Goal: Communication & Community: Connect with others

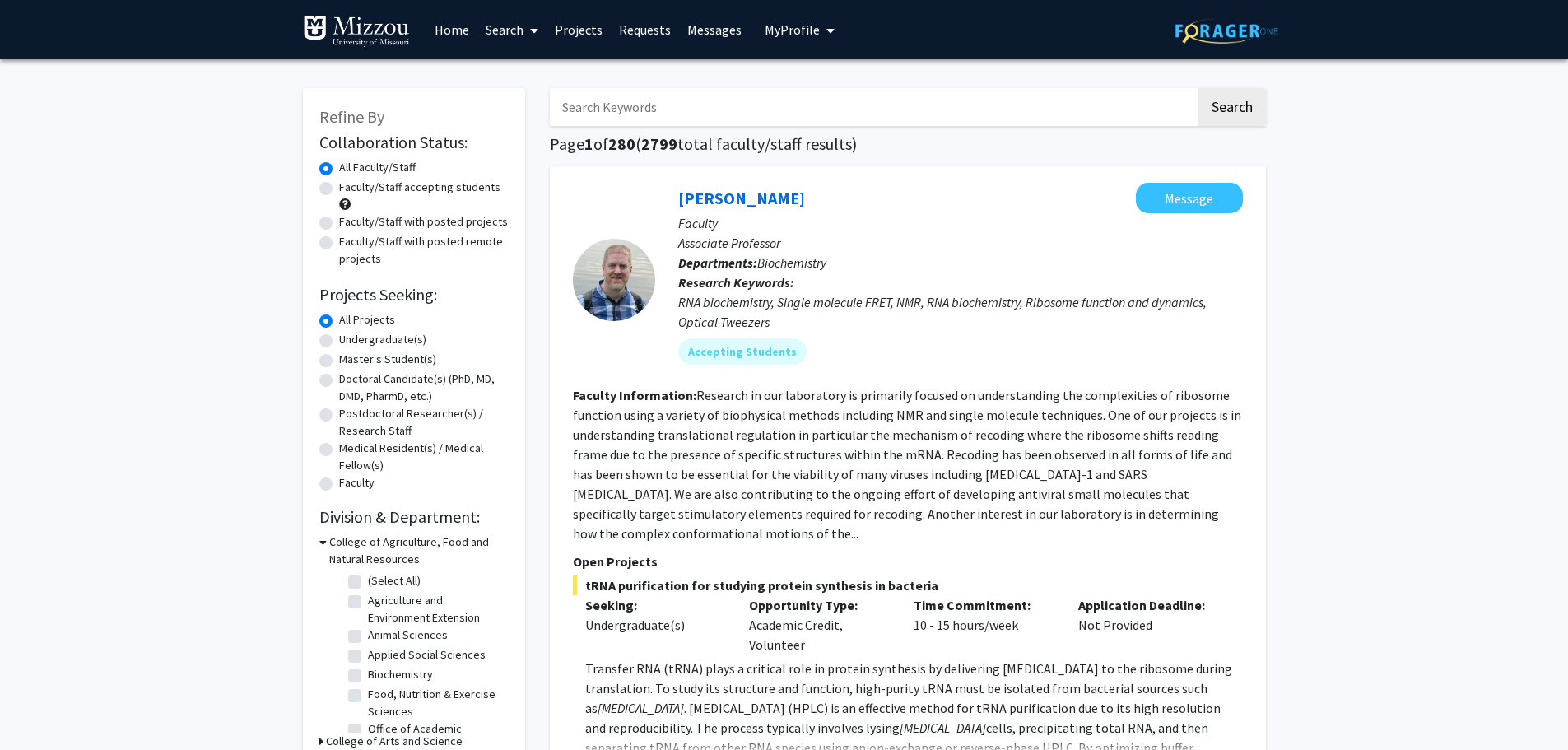
click at [339, 342] on label "Undergraduate(s)" at bounding box center [382, 339] width 87 height 17
click at [339, 342] on input "Undergraduate(s)" at bounding box center [344, 336] width 11 height 11
radio input "true"
click at [339, 191] on label "Faculty/Staff accepting students" at bounding box center [419, 187] width 162 height 17
click at [339, 189] on input "Faculty/Staff accepting students" at bounding box center [344, 183] width 11 height 11
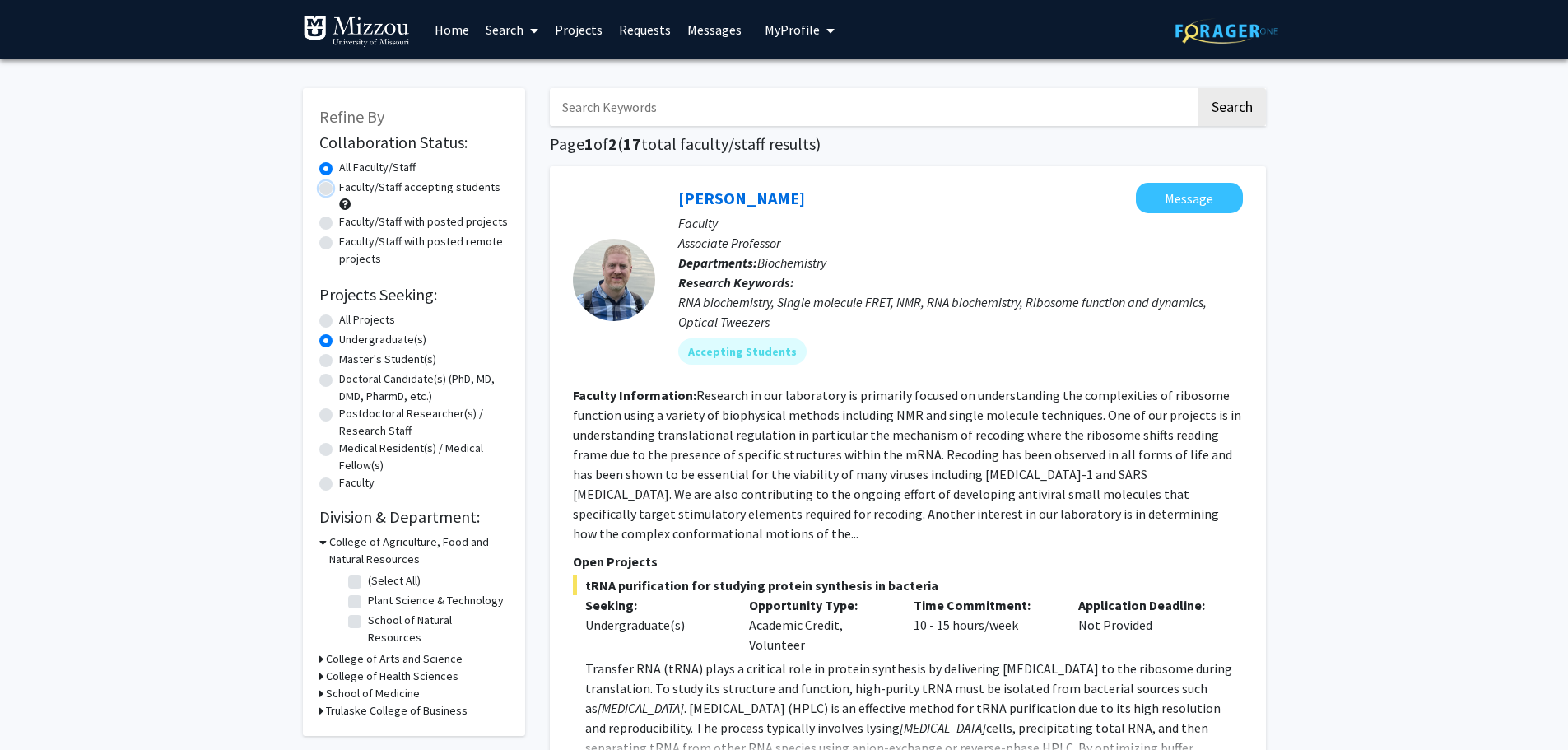
radio input "true"
click at [321, 685] on icon at bounding box center [321, 693] width 4 height 17
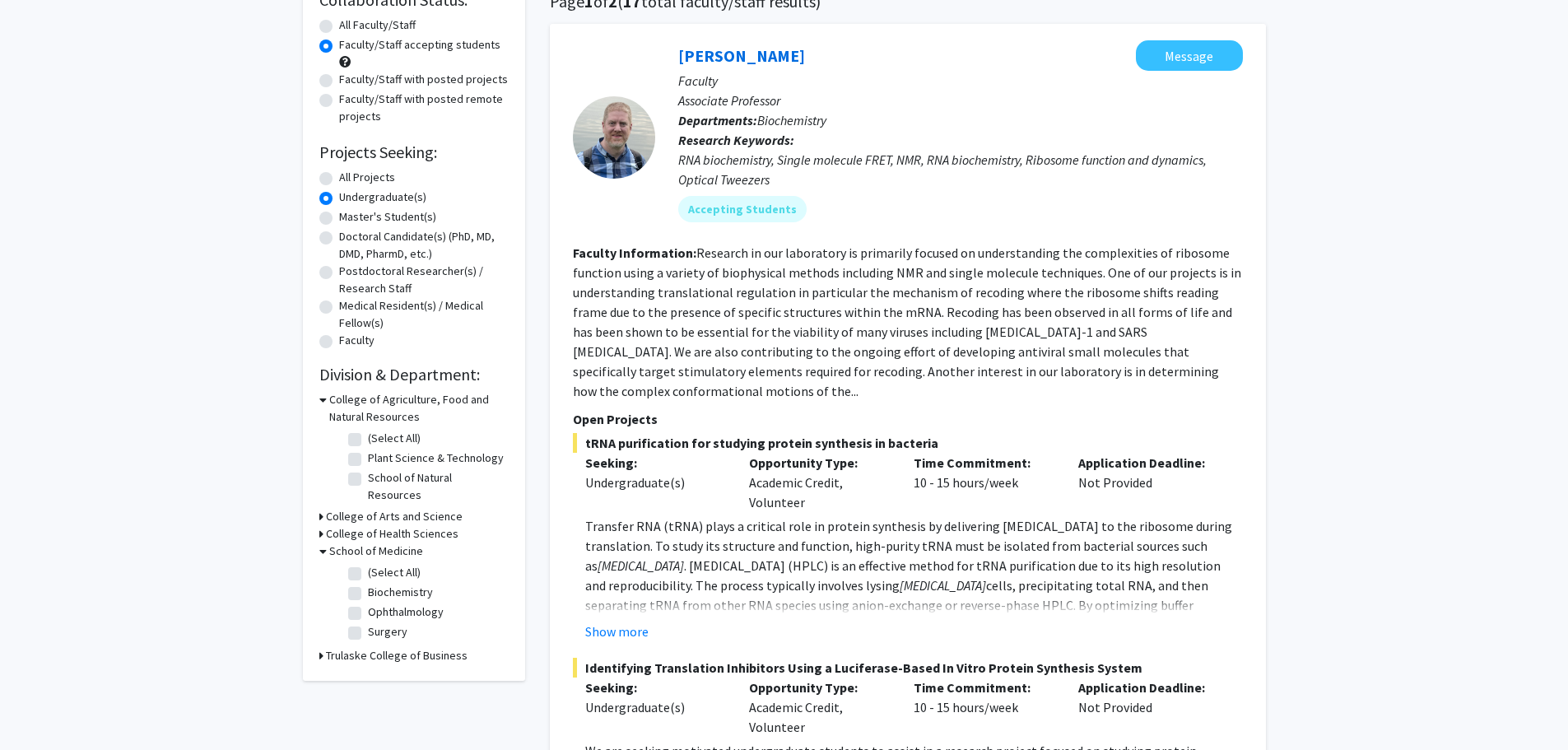
scroll to position [153, 0]
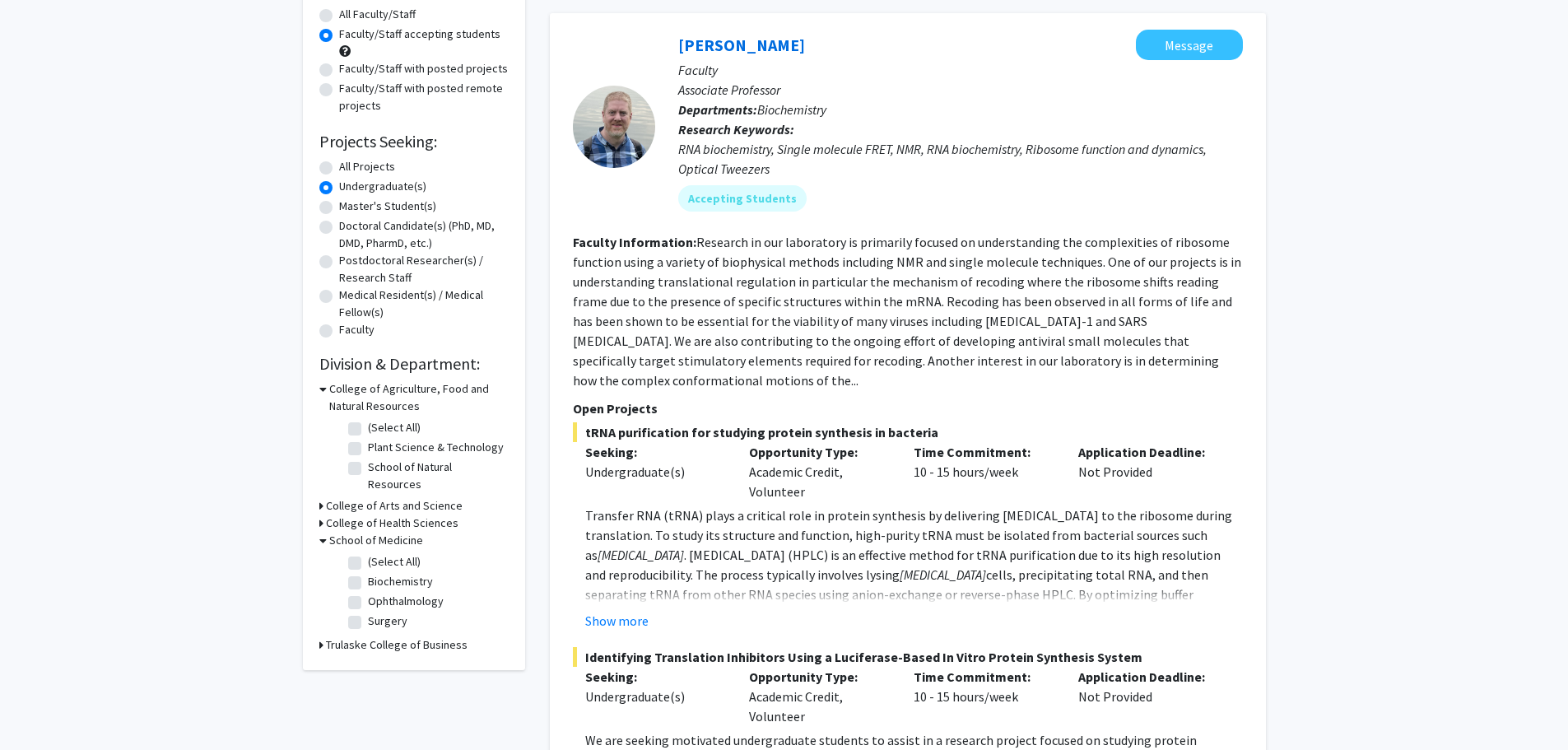
click at [368, 553] on label "(Select All)" at bounding box center [394, 561] width 52 height 17
click at [368, 553] on input "(Select All)" at bounding box center [373, 558] width 11 height 11
checkbox input "true"
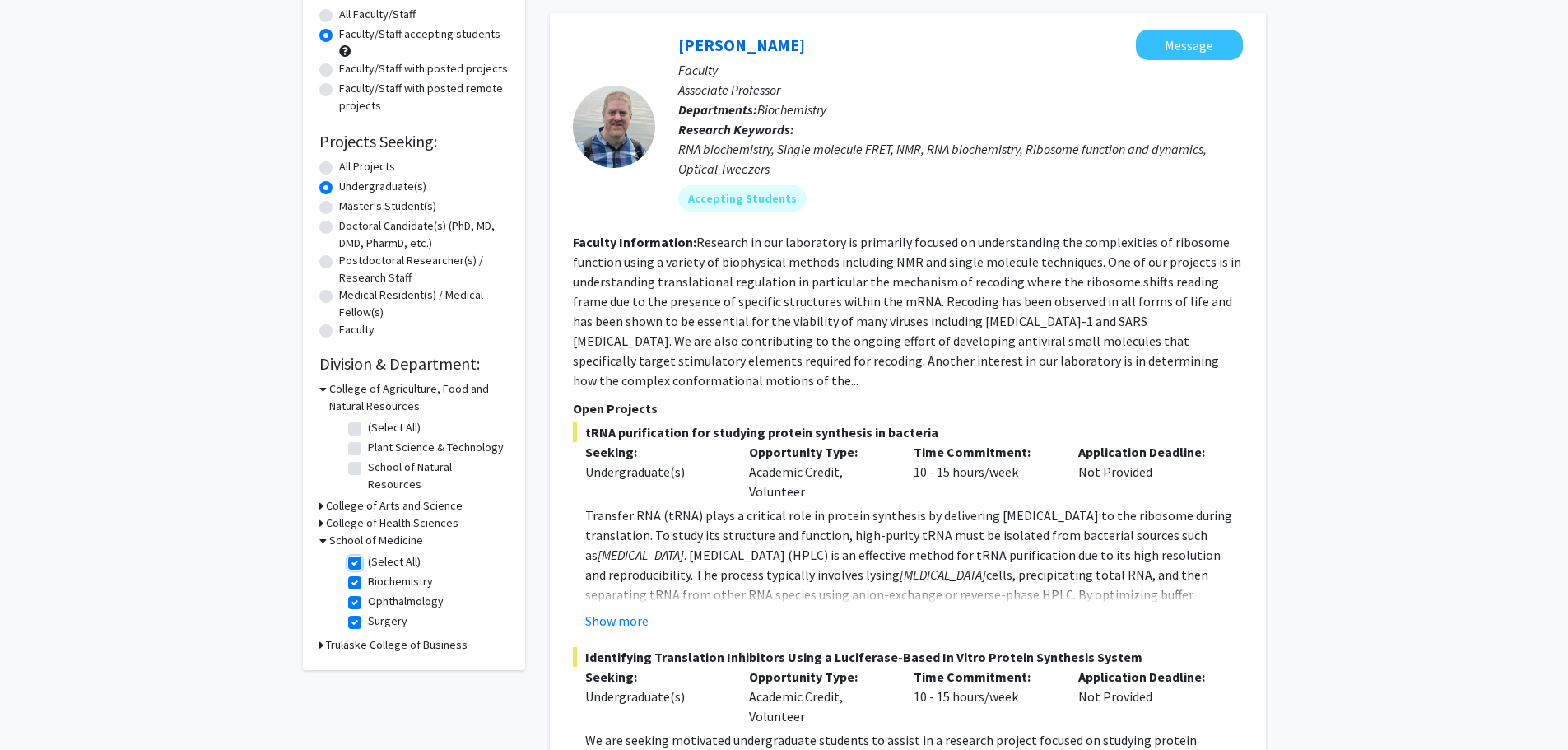
checkbox input "true"
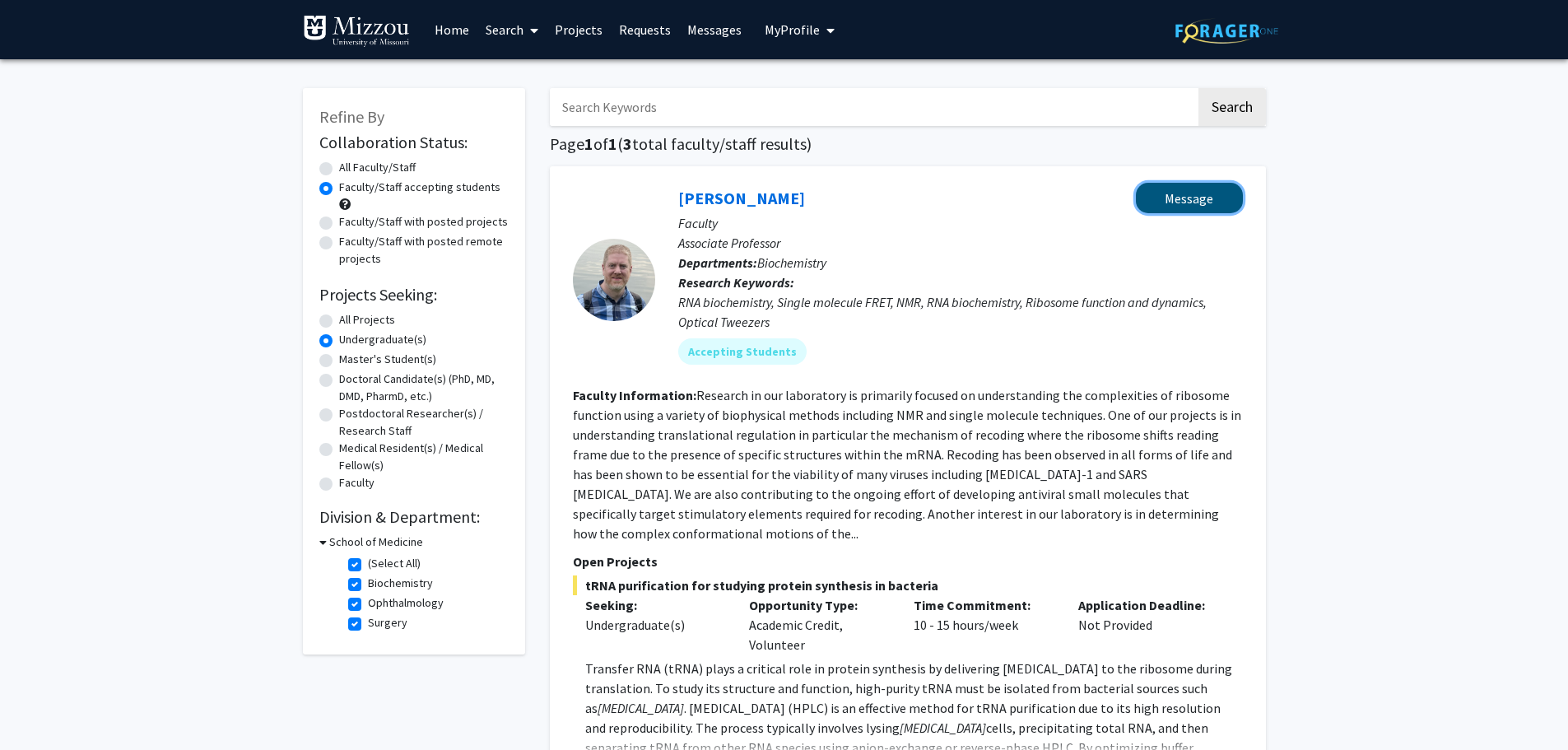
click at [1203, 205] on button "Message" at bounding box center [1189, 198] width 107 height 30
click at [323, 543] on icon at bounding box center [323, 542] width 8 height 17
click at [341, 542] on h3 "School of Medicine" at bounding box center [372, 542] width 94 height 17
checkbox input "false"
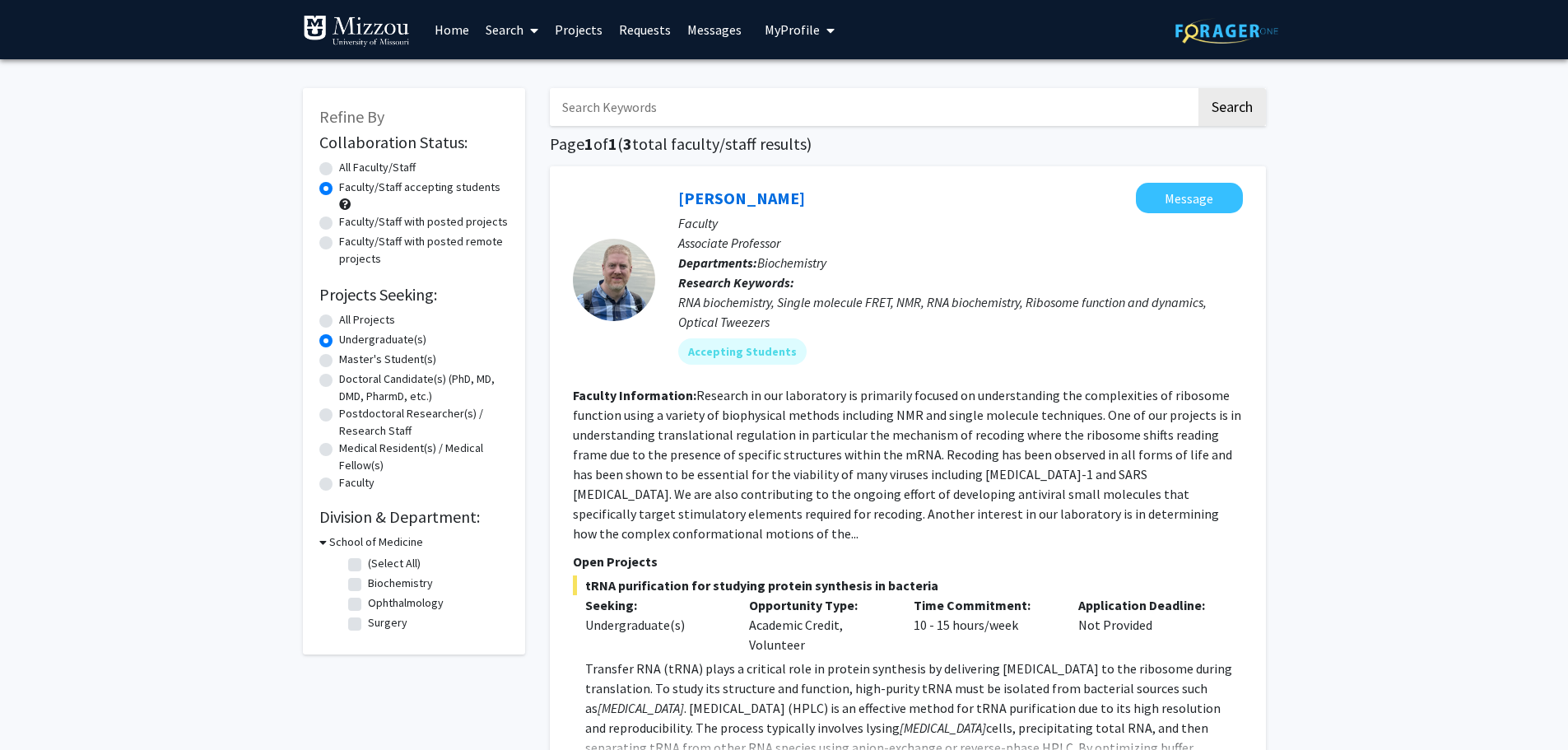
checkbox input "false"
click at [368, 576] on label "(Select All)" at bounding box center [394, 580] width 52 height 17
click at [368, 576] on input "(Select All)" at bounding box center [373, 577] width 11 height 11
checkbox input "true"
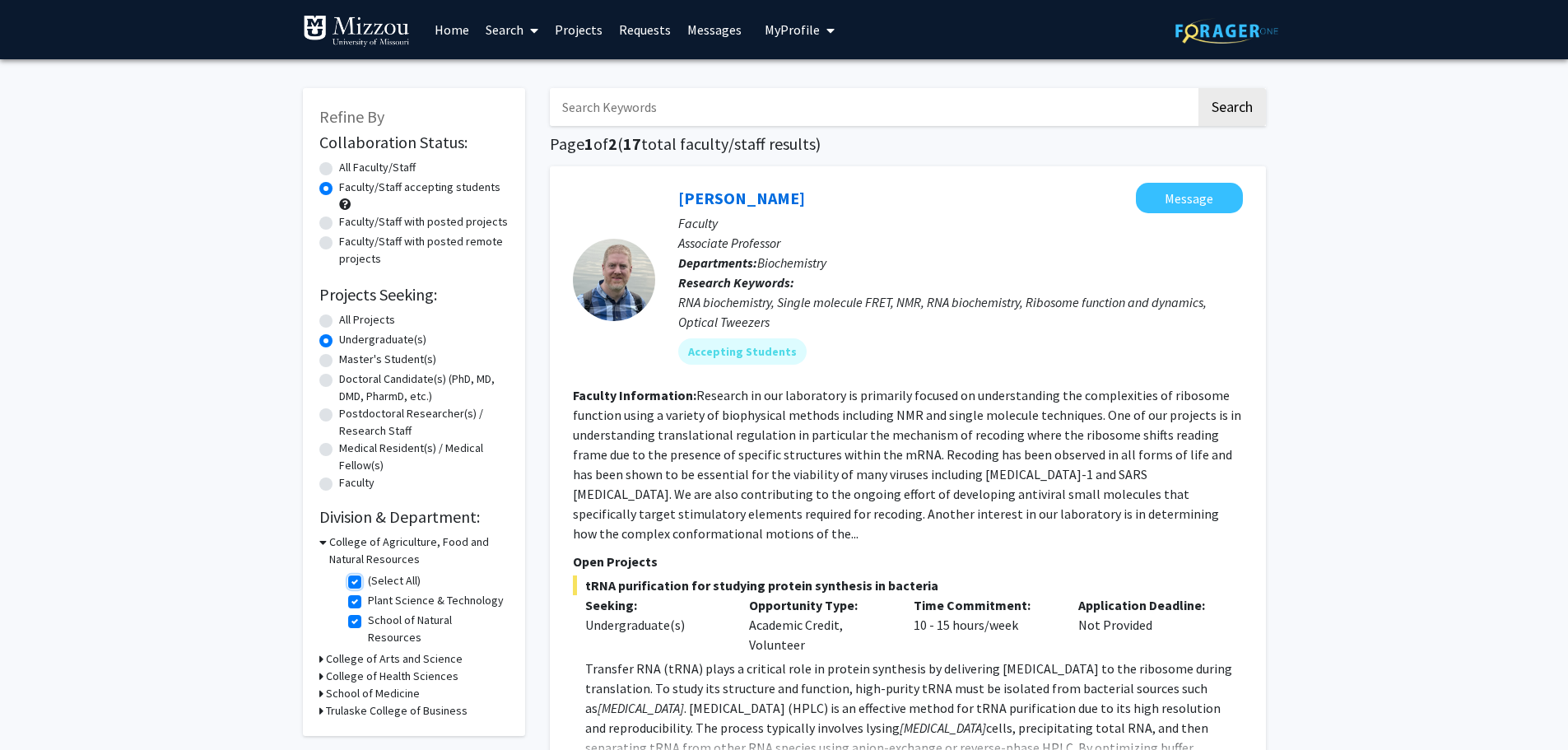
checkbox input "true"
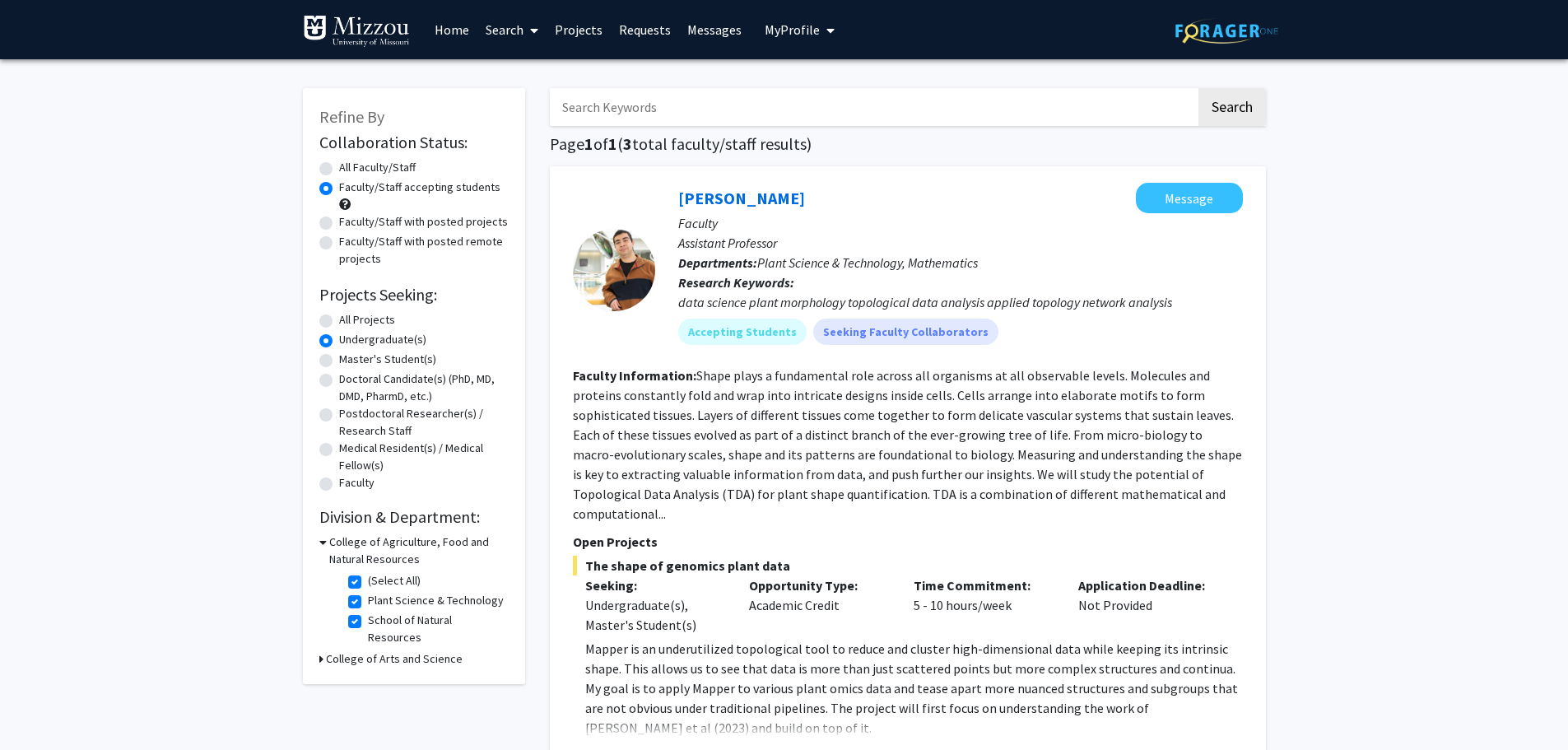
click at [368, 581] on label "(Select All)" at bounding box center [394, 580] width 52 height 17
click at [368, 581] on input "(Select All)" at bounding box center [373, 577] width 11 height 11
checkbox input "false"
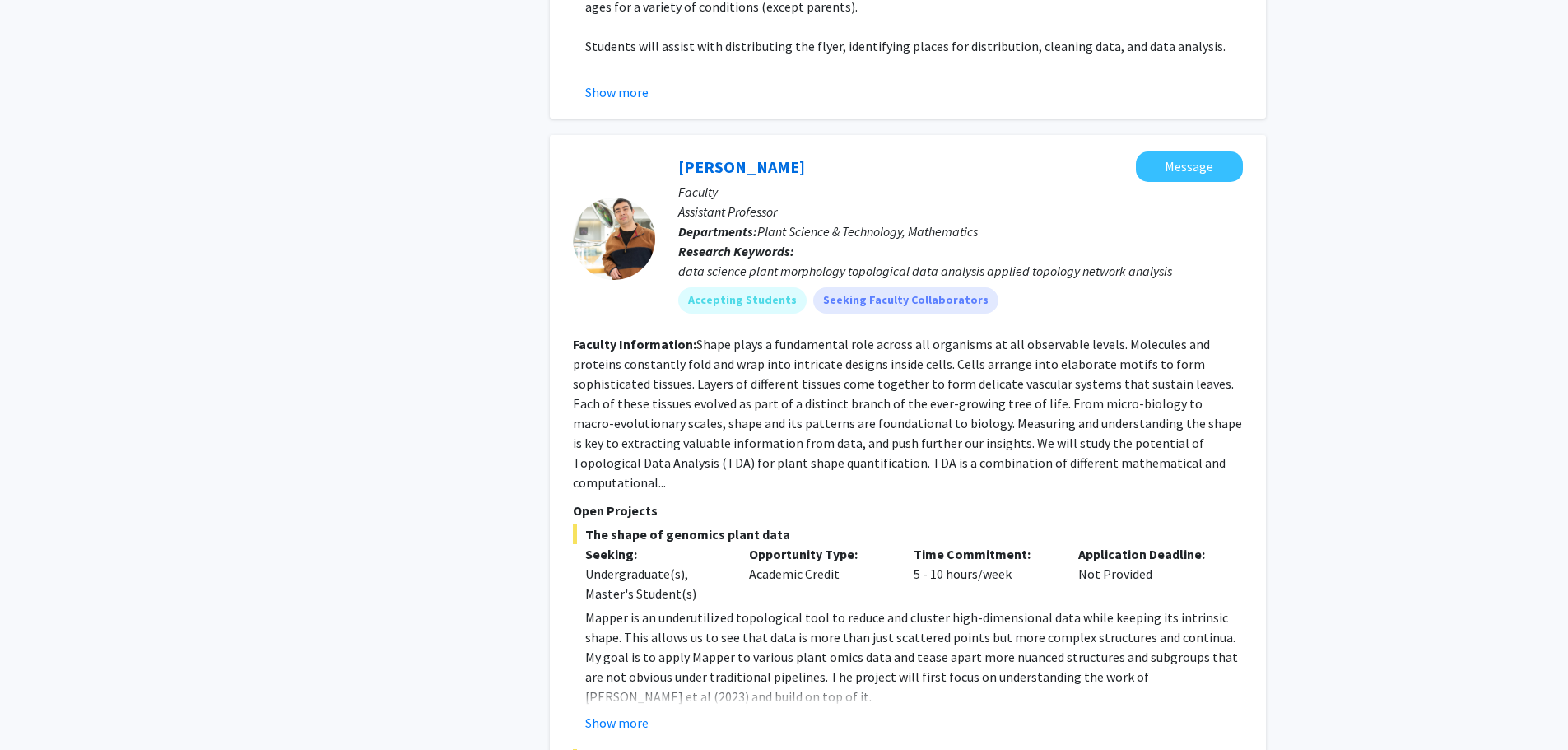
scroll to position [8164, 0]
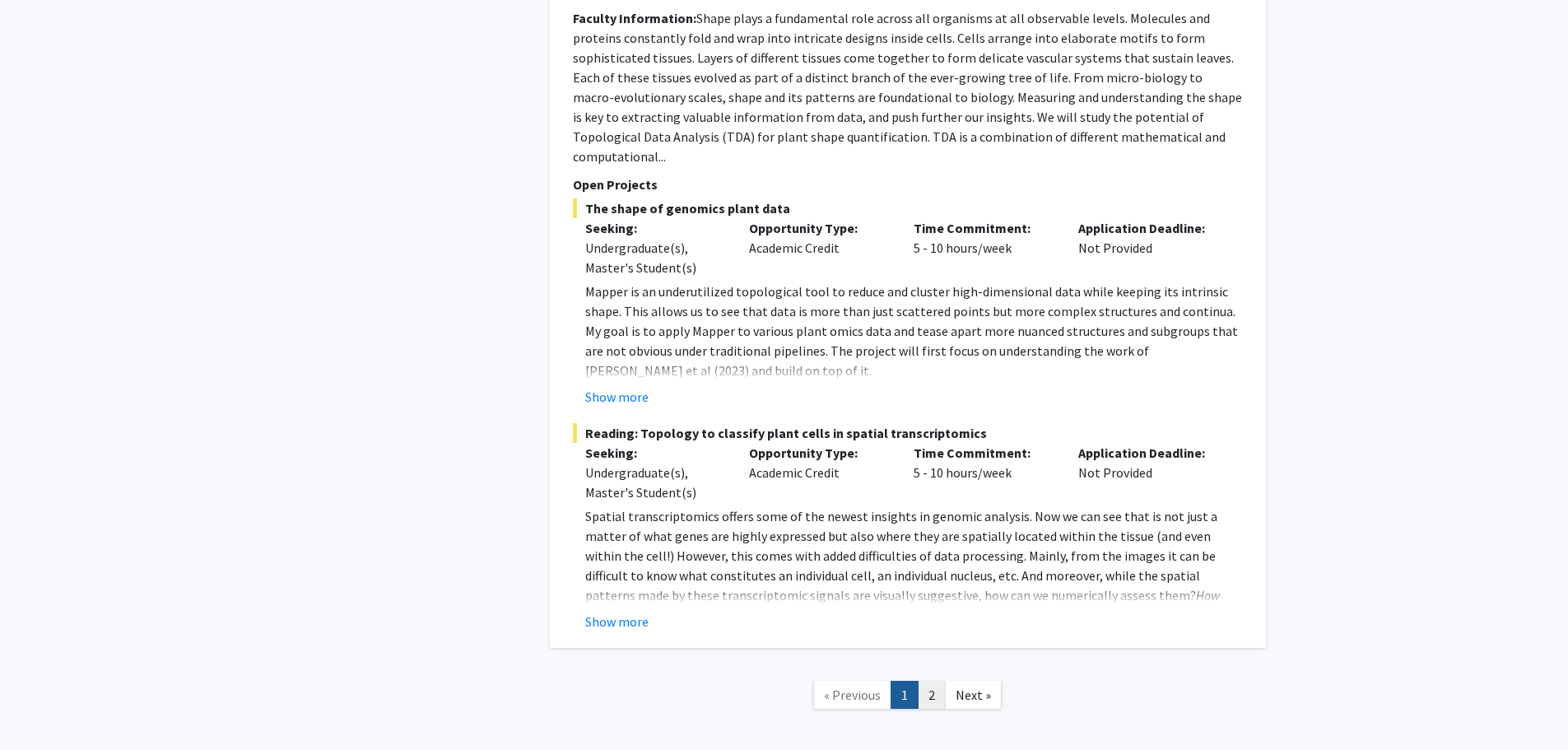
click at [929, 681] on link "2" at bounding box center [931, 695] width 28 height 29
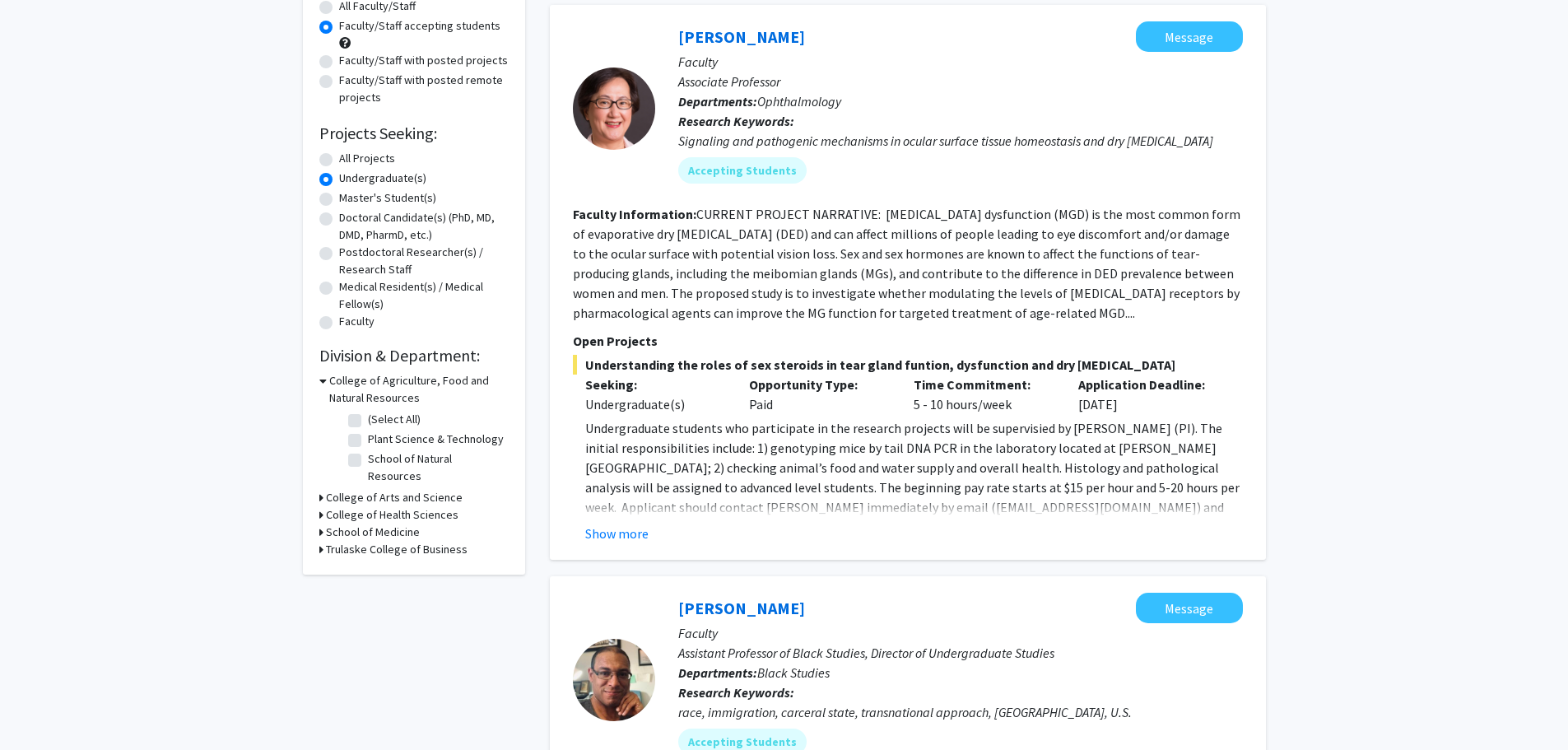
scroll to position [85, 0]
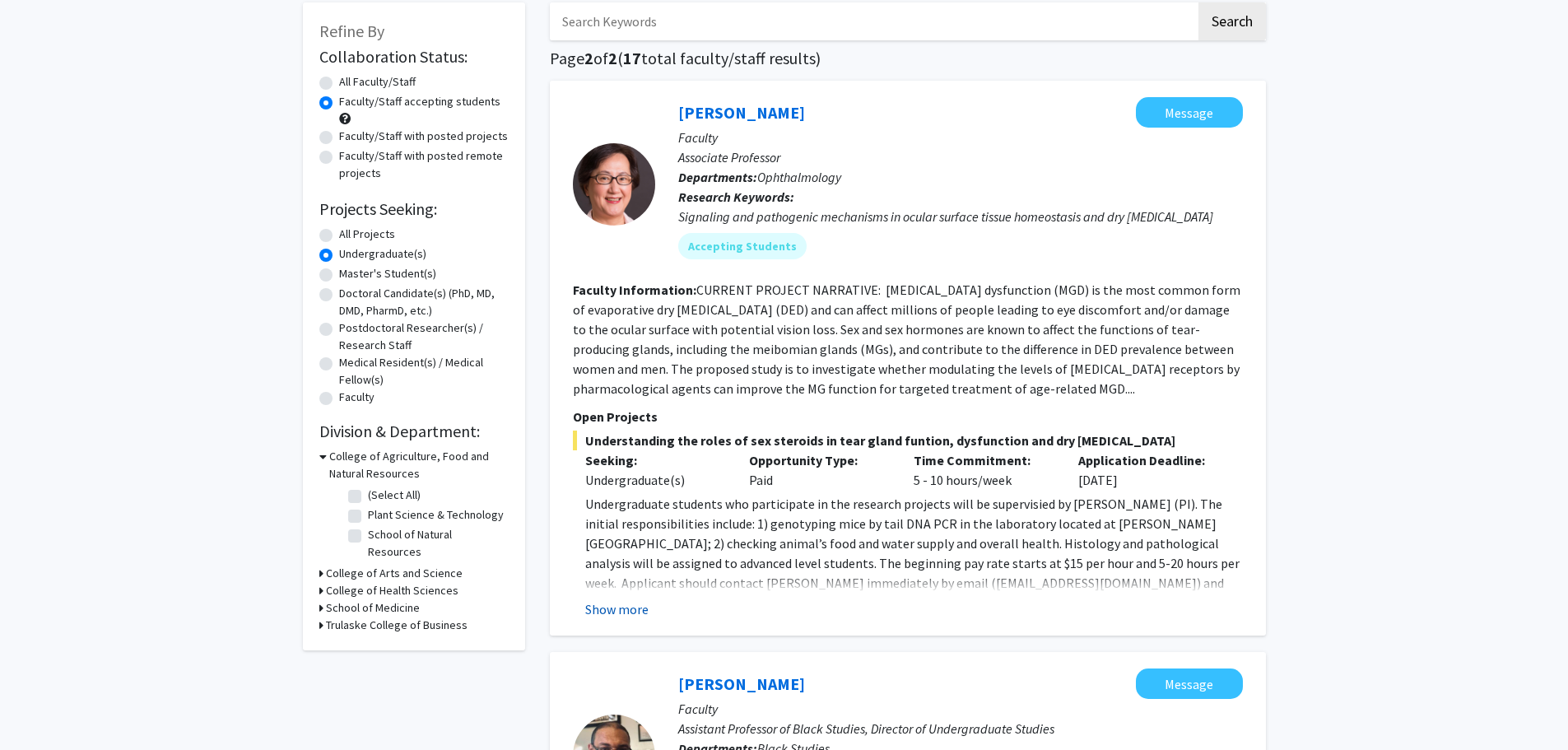
click at [602, 611] on button "Show more" at bounding box center [617, 608] width 63 height 19
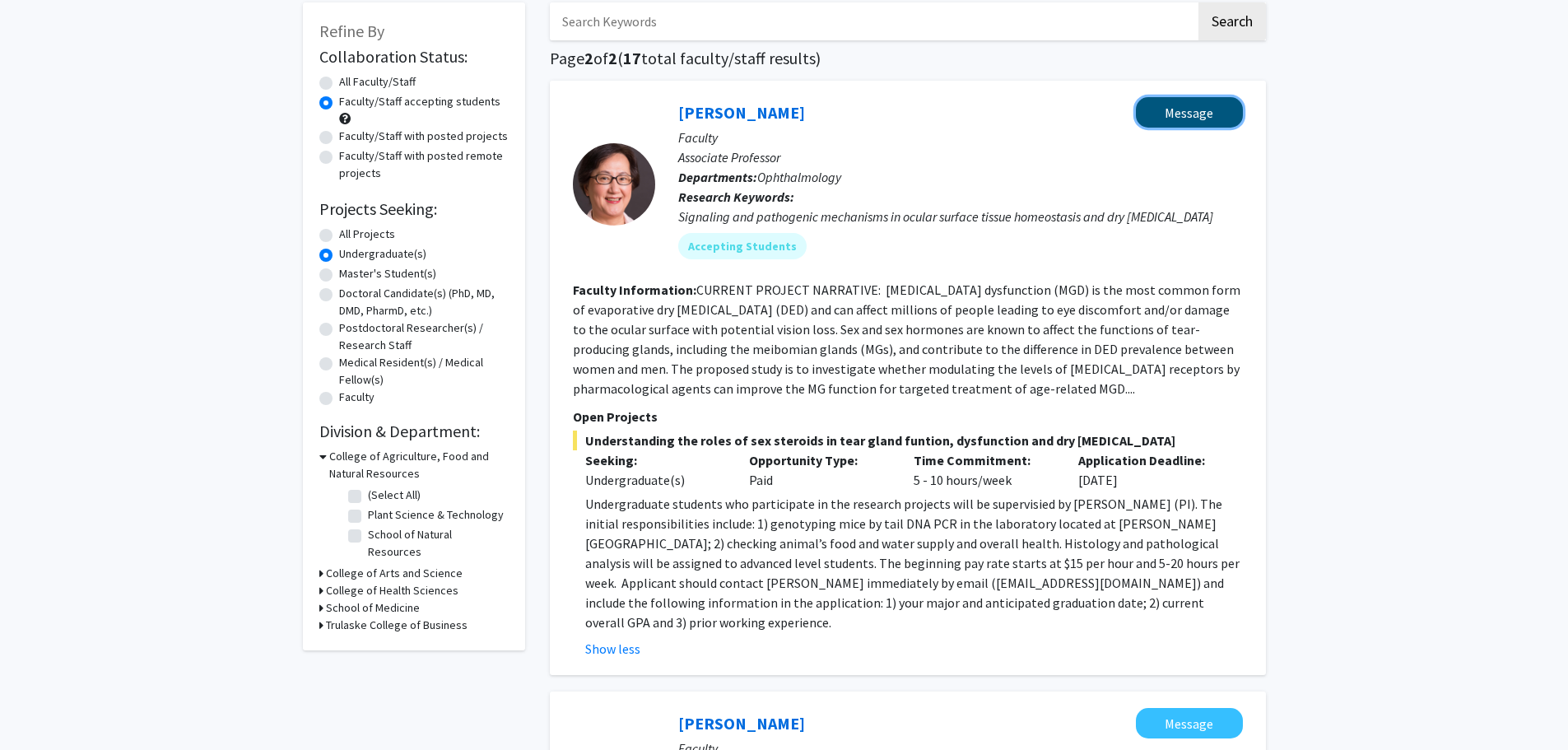
click at [1181, 102] on button "Message" at bounding box center [1189, 112] width 107 height 30
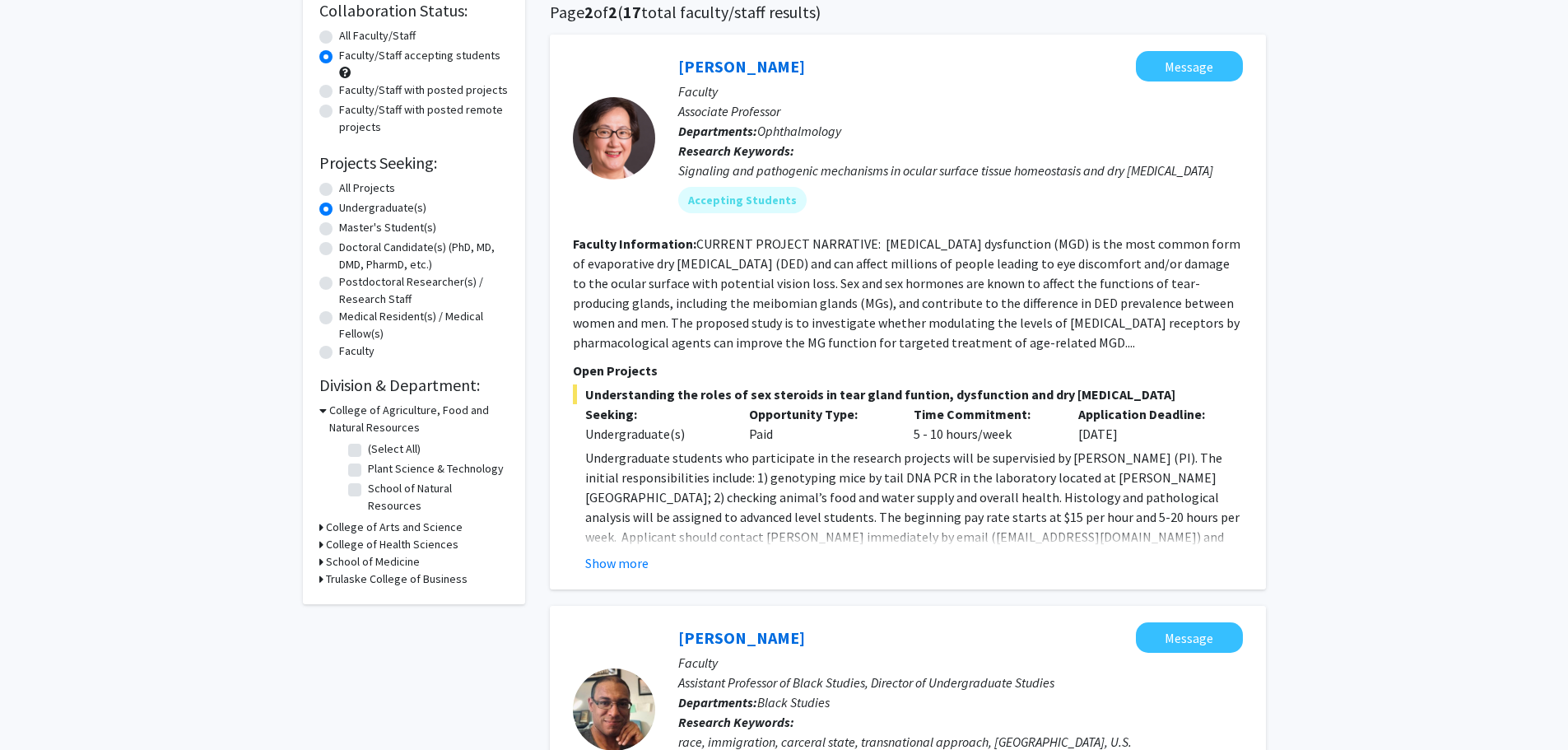
scroll to position [61, 0]
